Goal: Book appointment/travel/reservation

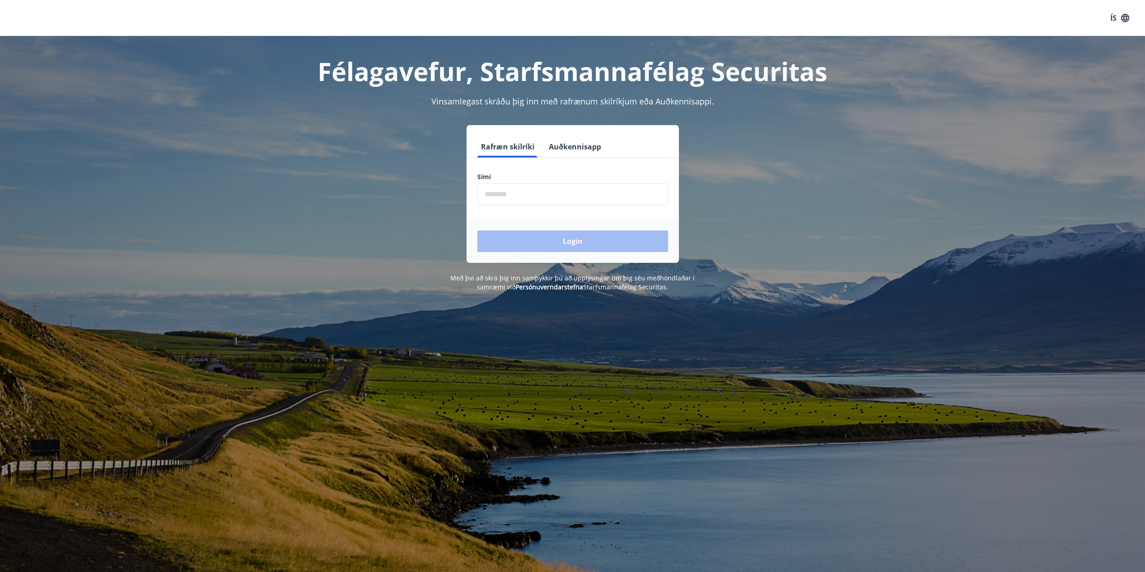
click at [515, 194] on input "phone" at bounding box center [573, 194] width 191 height 22
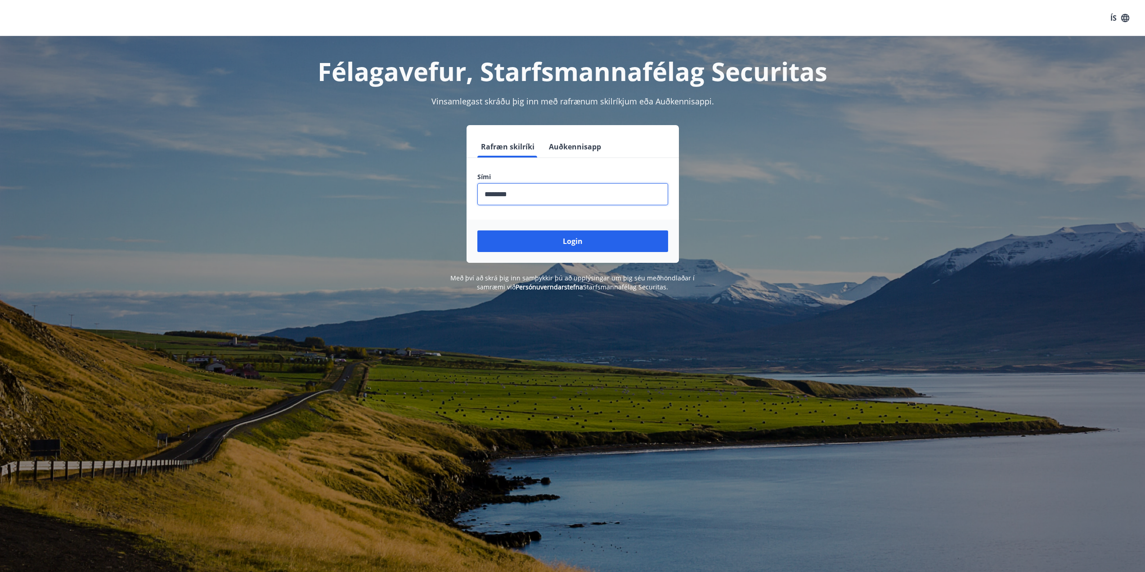
type input "********"
click at [478, 230] on button "Login" at bounding box center [573, 241] width 191 height 22
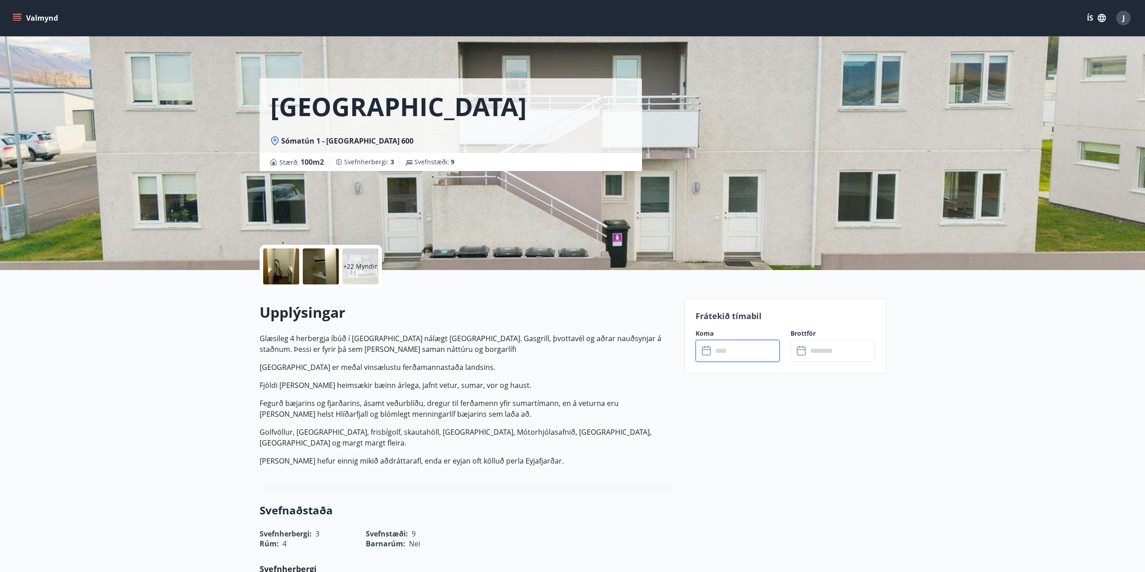
click at [731, 352] on input "text" at bounding box center [746, 351] width 67 height 22
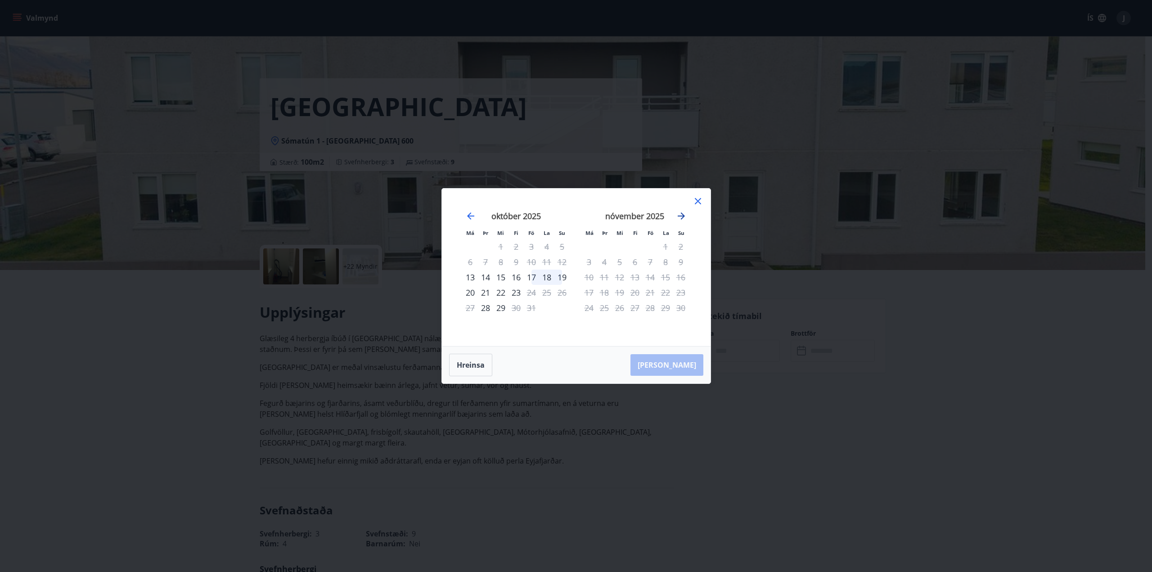
click at [681, 214] on icon "Move forward to switch to the next month." at bounding box center [681, 216] width 11 height 11
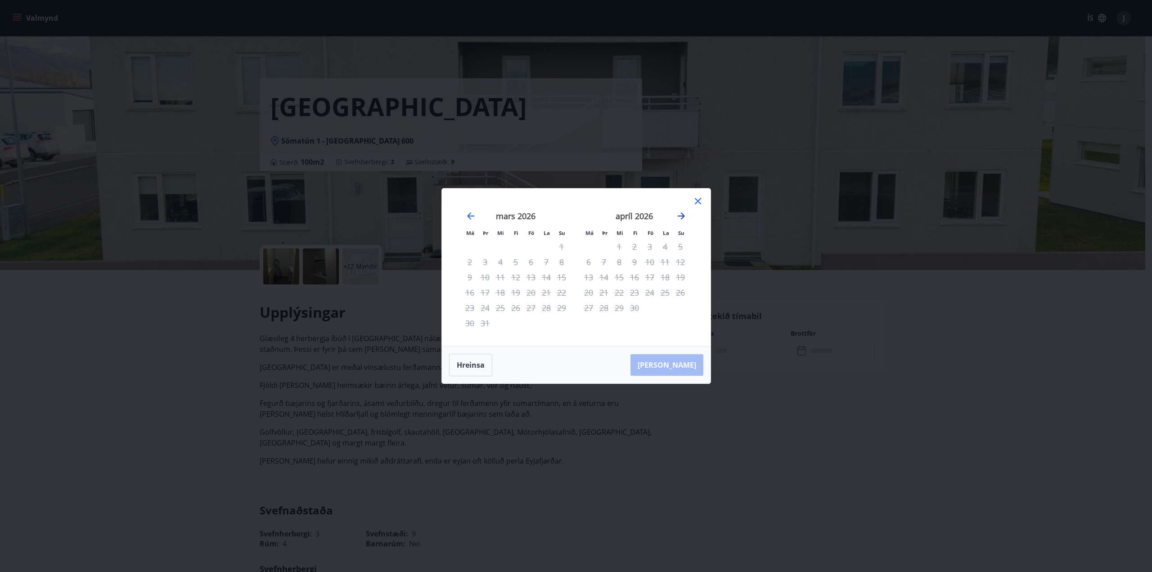
click at [681, 214] on icon "Move forward to switch to the next month." at bounding box center [681, 216] width 11 height 11
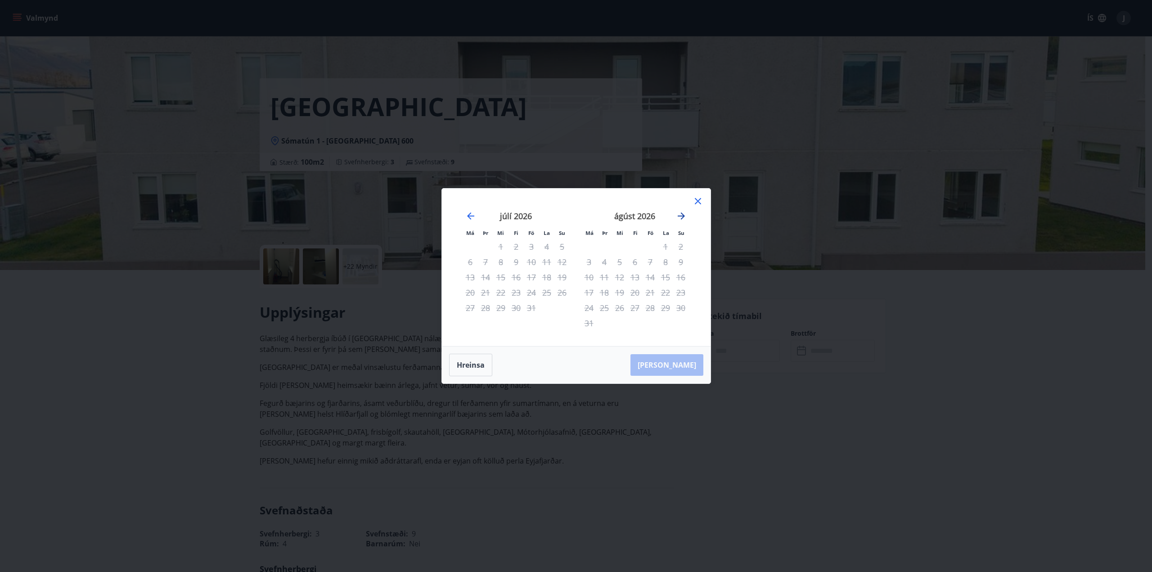
click at [681, 214] on icon "Move forward to switch to the next month." at bounding box center [681, 216] width 11 height 11
